Goal: Transaction & Acquisition: Obtain resource

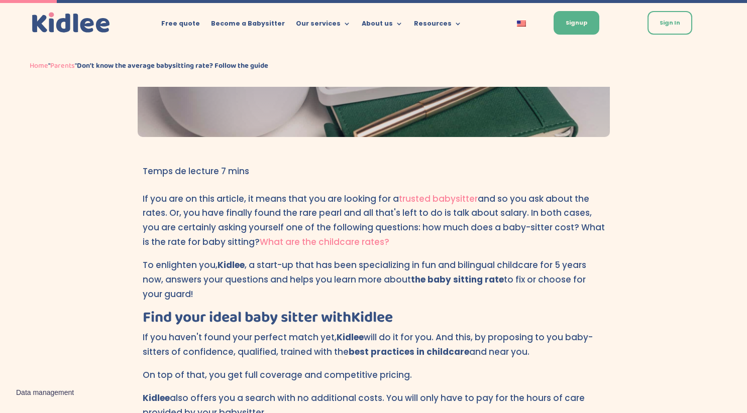
scroll to position [190, 0]
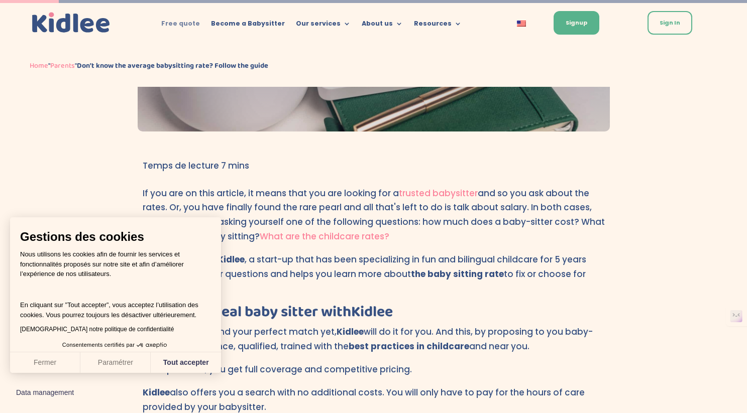
click at [198, 22] on link "Free quote" at bounding box center [180, 25] width 39 height 11
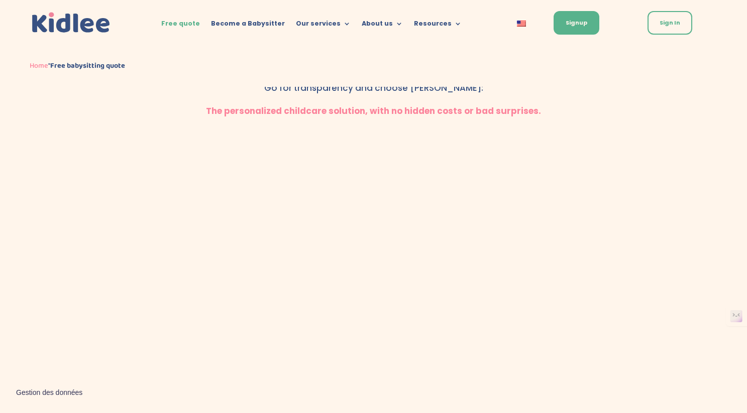
scroll to position [348, 0]
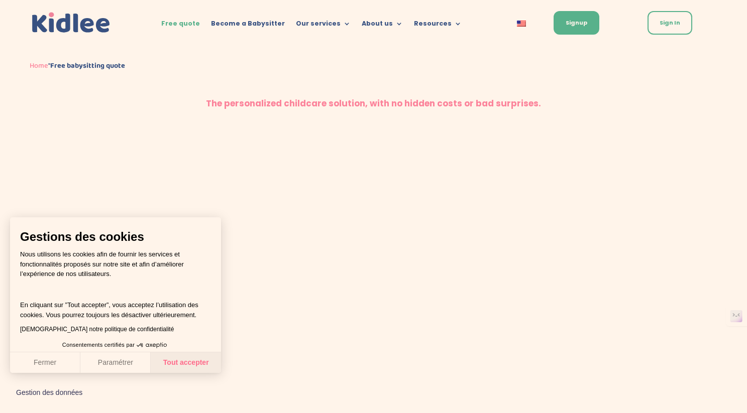
click at [165, 366] on button "Tout accepter" at bounding box center [186, 363] width 70 height 21
checkbox input "true"
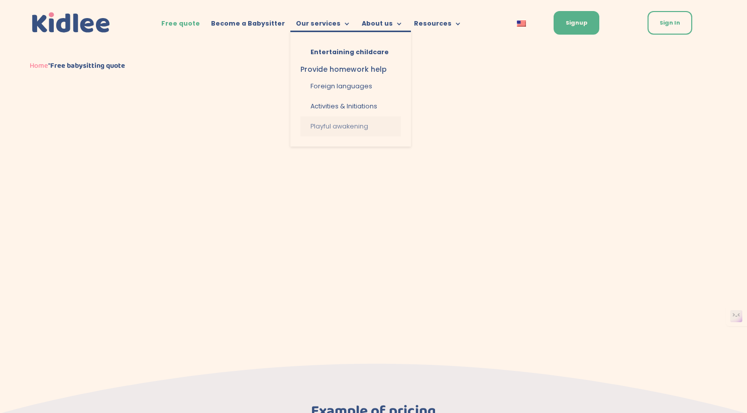
scroll to position [489, 0]
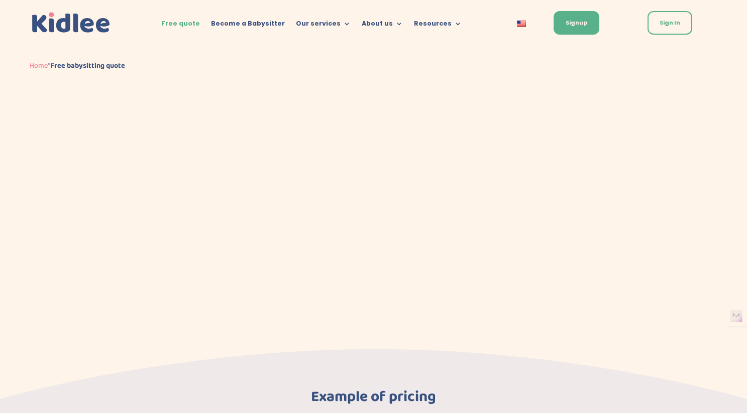
click at [470, 48] on div "Home " Free babysitting quote" at bounding box center [373, 66] width 687 height 42
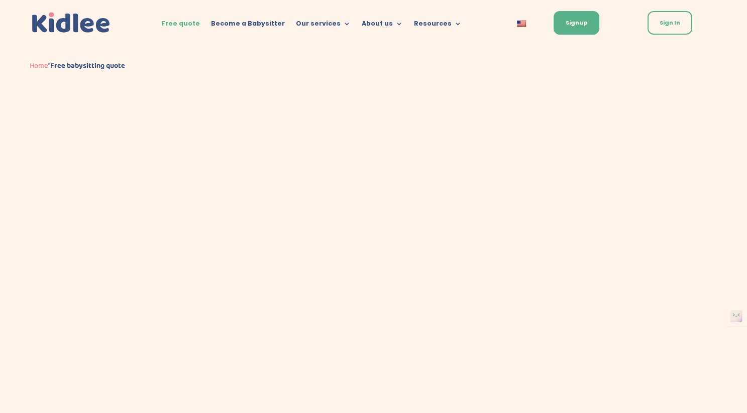
scroll to position [420, 0]
